Goal: Check status: Check status

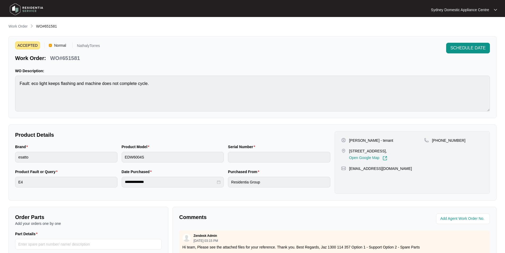
click at [22, 23] on main "**********" at bounding box center [252, 176] width 505 height 352
click at [22, 25] on p "Work Order" at bounding box center [17, 26] width 19 height 5
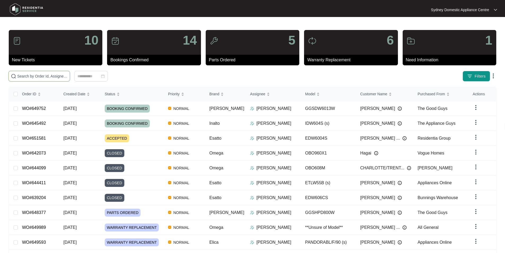
click at [55, 75] on input "text" at bounding box center [42, 76] width 50 height 6
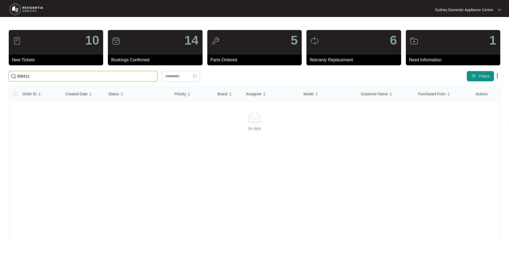
type input "698411"
drag, startPoint x: 19, startPoint y: 77, endPoint x: 15, endPoint y: 77, distance: 4.2
click at [15, 77] on span "698411" at bounding box center [82, 76] width 149 height 11
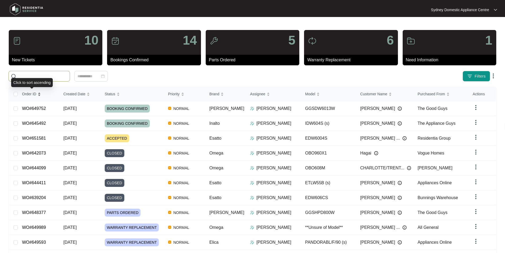
paste input "651657"
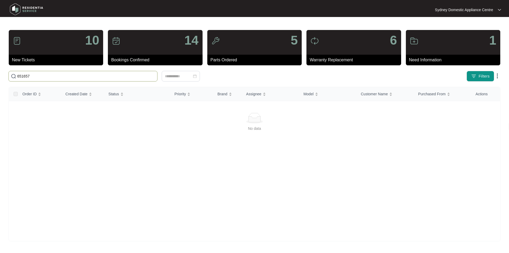
drag, startPoint x: 33, startPoint y: 77, endPoint x: 8, endPoint y: 77, distance: 24.7
click at [8, 77] on div "651657" at bounding box center [125, 76] width 239 height 11
paste input "698411"
type input "698411"
